Goal: Information Seeking & Learning: Understand process/instructions

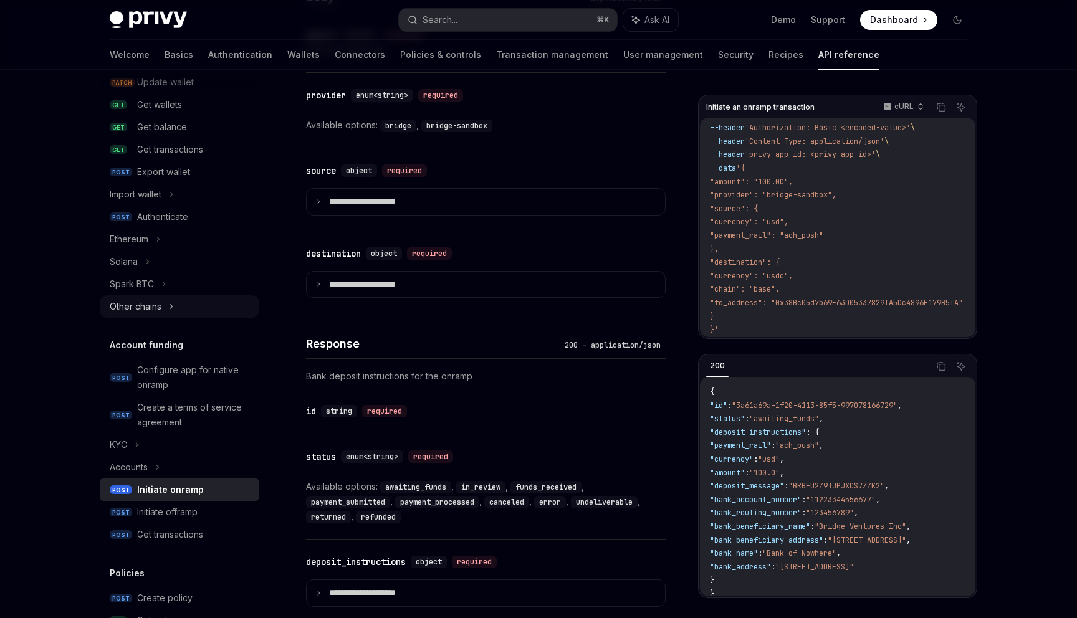
scroll to position [194, 0]
click at [136, 443] on icon at bounding box center [137, 443] width 5 height 15
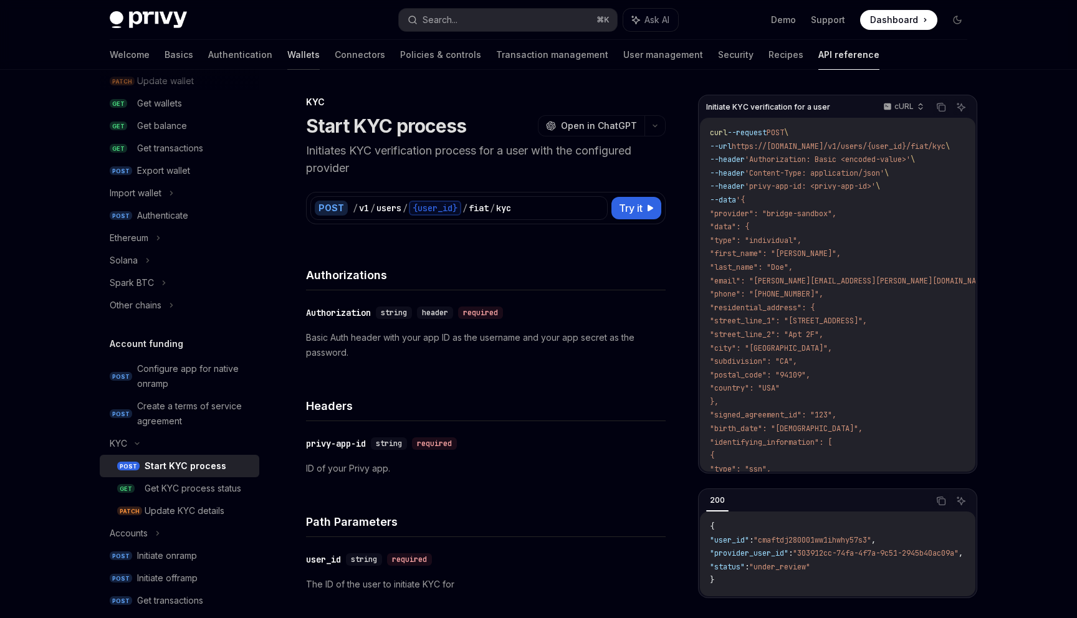
click at [287, 57] on link "Wallets" at bounding box center [303, 55] width 32 height 30
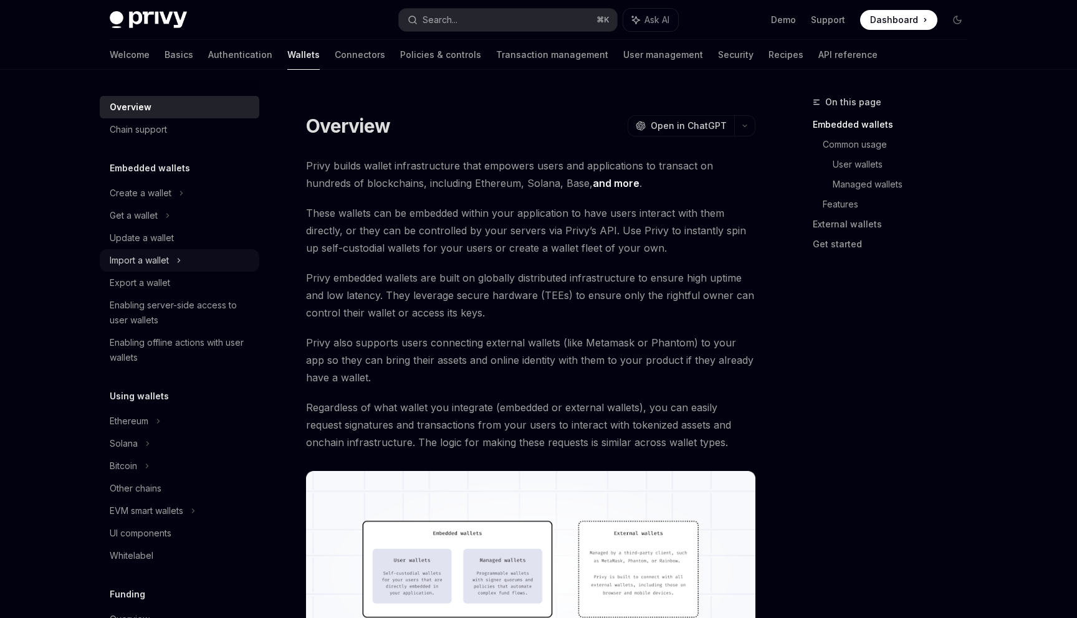
click at [167, 265] on div "Import a wallet" at bounding box center [139, 260] width 59 height 15
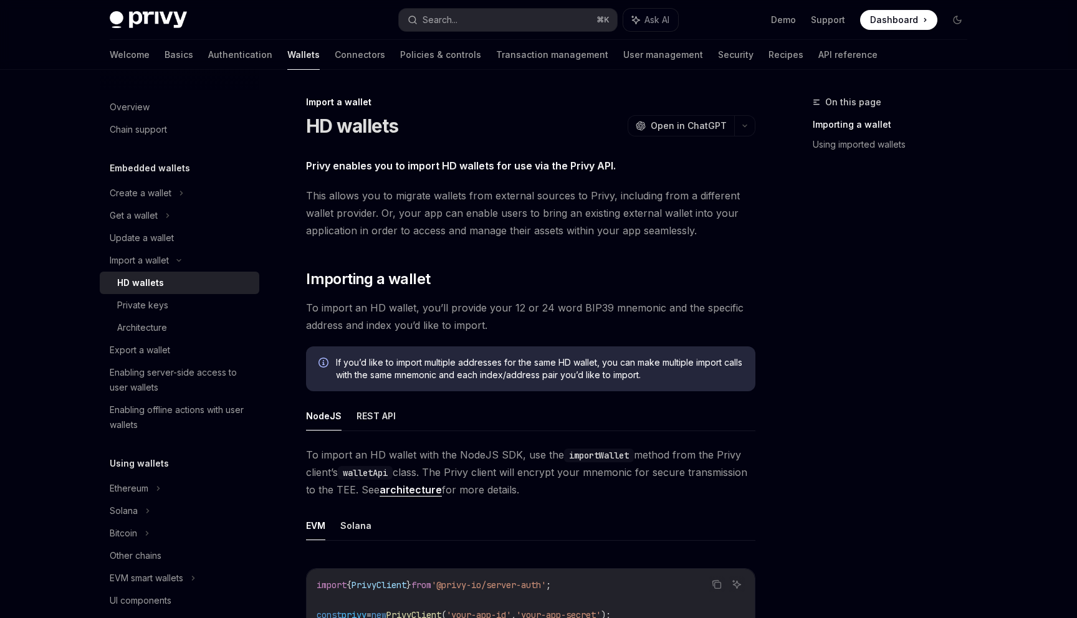
click at [165, 285] on div "HD wallets" at bounding box center [184, 282] width 135 height 15
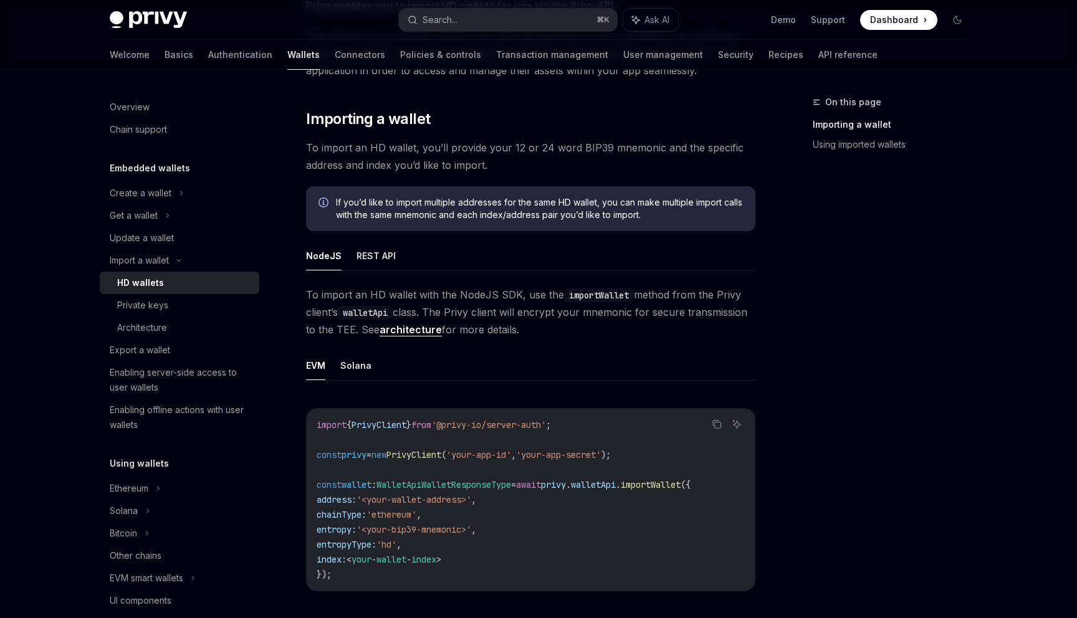
scroll to position [181, 0]
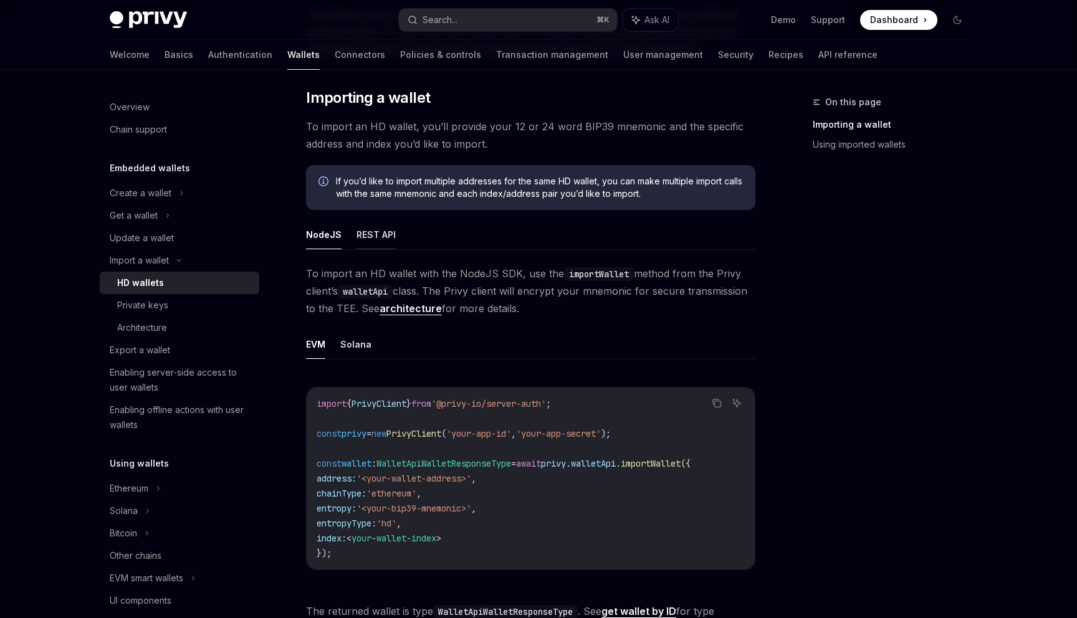
click at [373, 236] on button "REST API" at bounding box center [375, 234] width 39 height 29
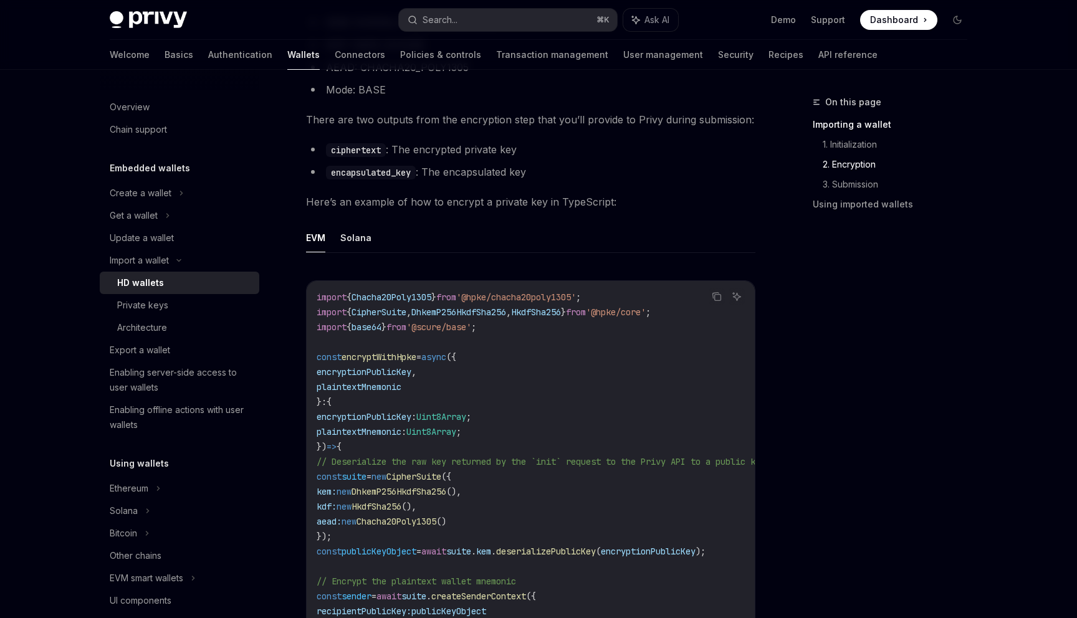
scroll to position [1004, 0]
click at [152, 346] on div "Export a wallet" at bounding box center [140, 350] width 60 height 15
type textarea "*"
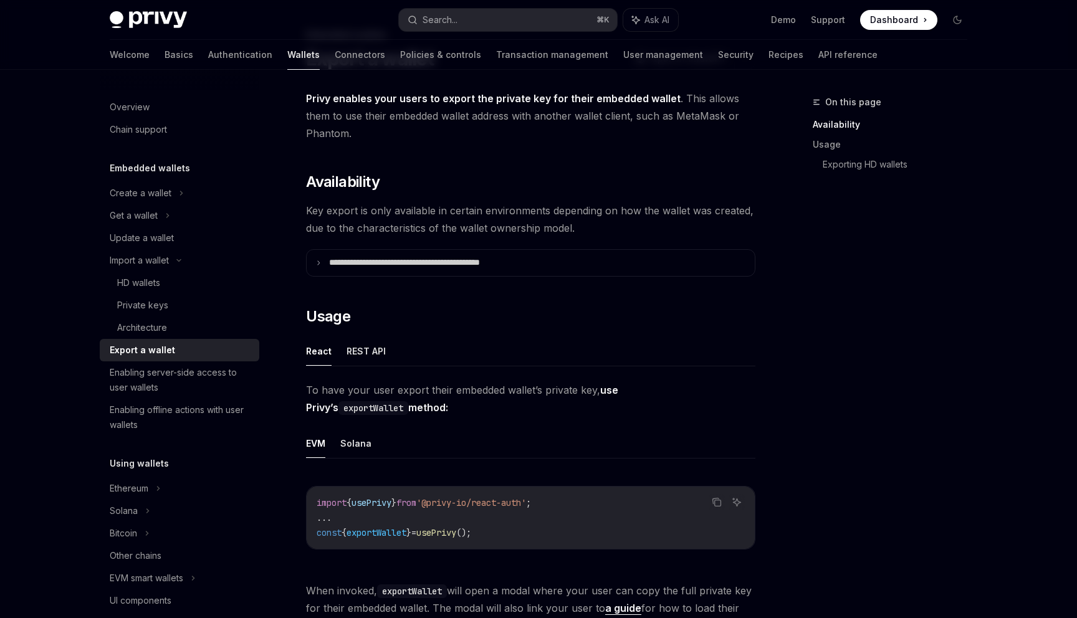
scroll to position [171, 0]
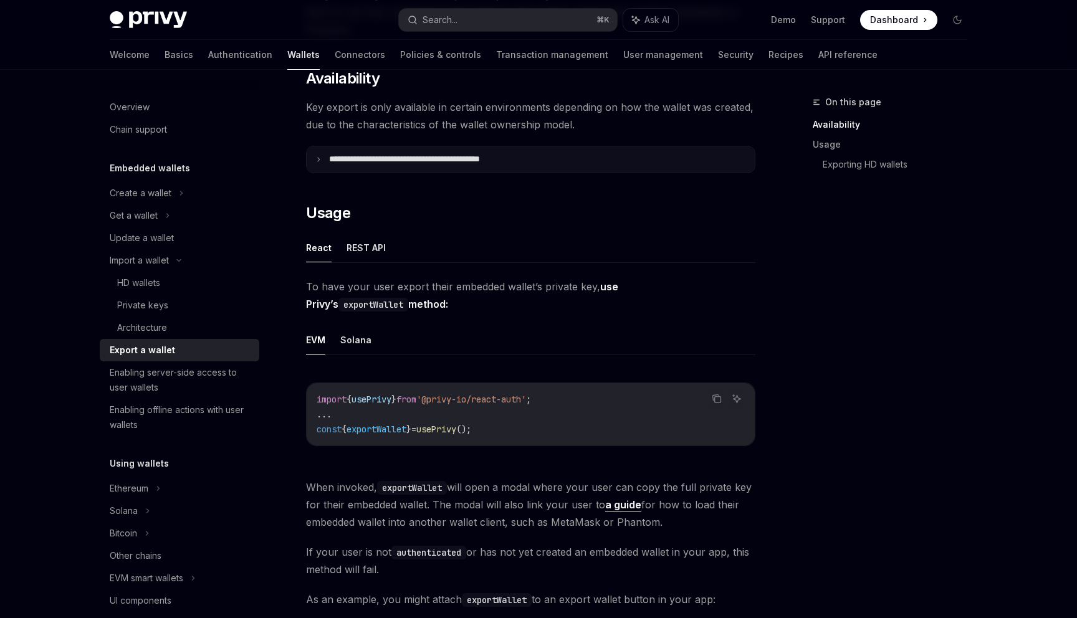
click at [402, 153] on summary "**********" at bounding box center [531, 159] width 448 height 26
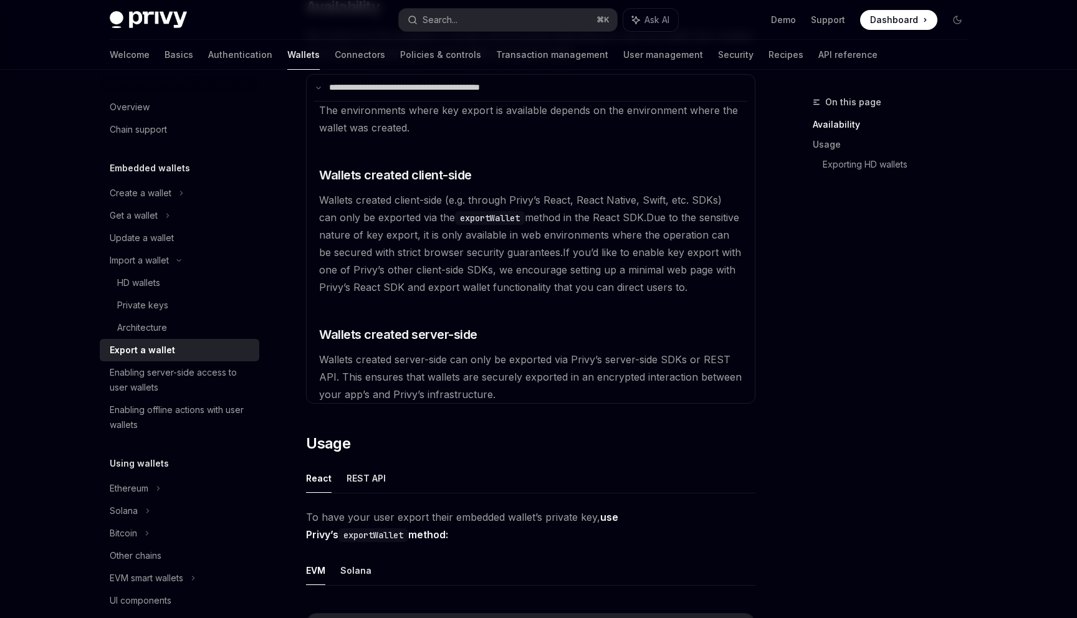
scroll to position [253, 0]
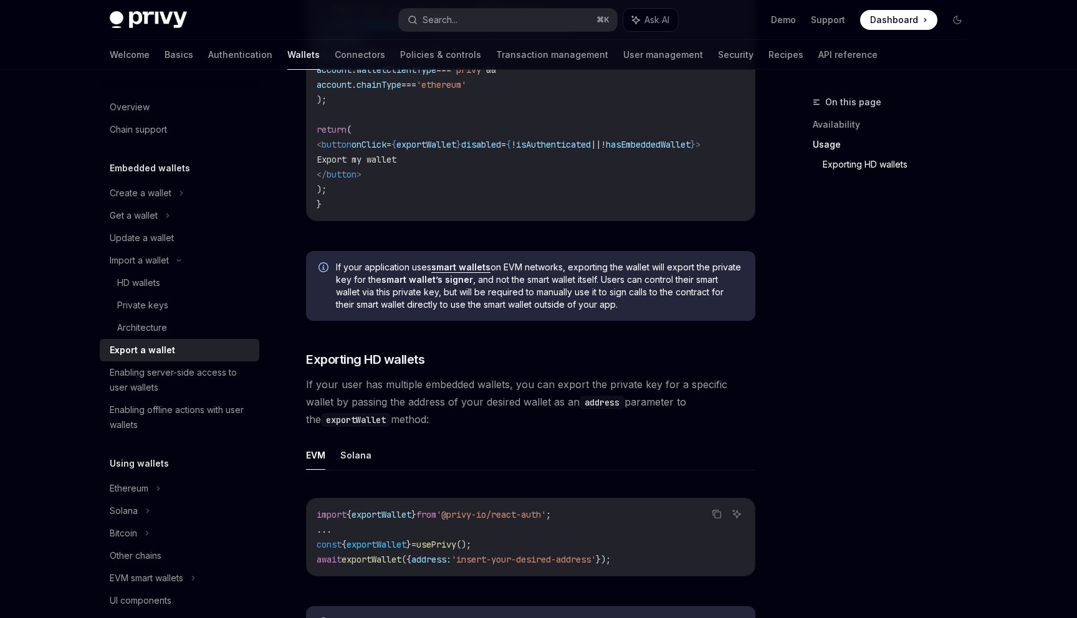
scroll to position [1226, 0]
